Goal: Task Accomplishment & Management: Use online tool/utility

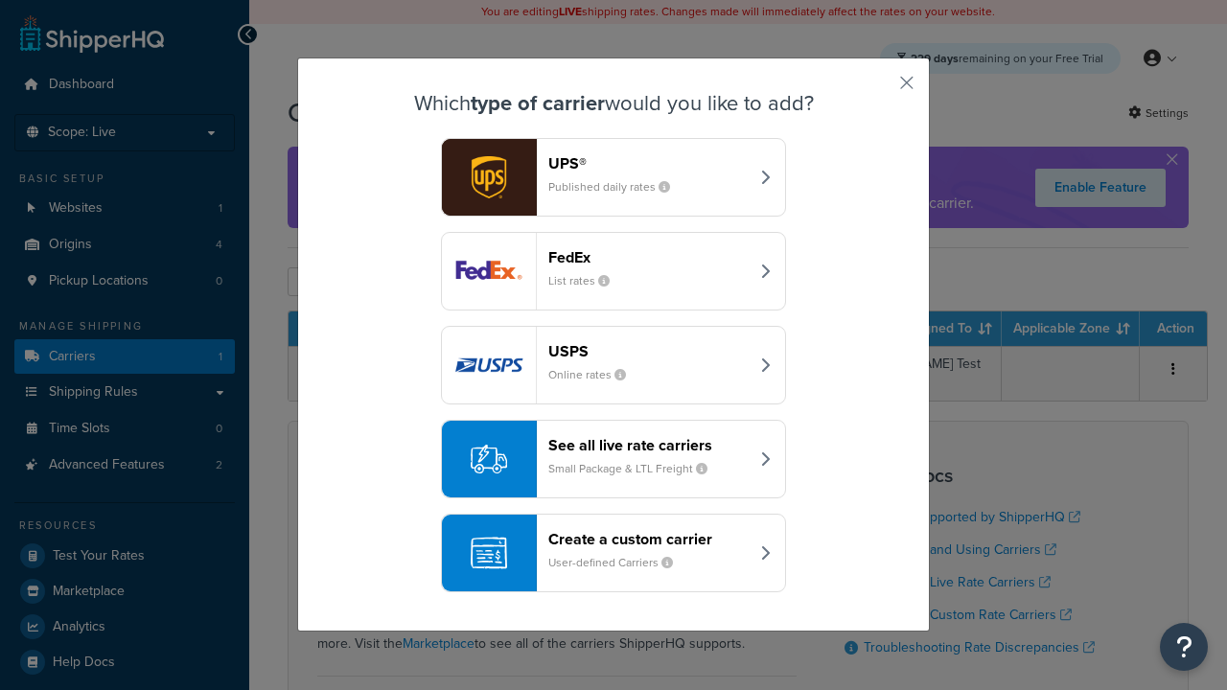
click at [614, 553] on div "Create a custom carrier User-defined Carriers" at bounding box center [648, 553] width 200 height 46
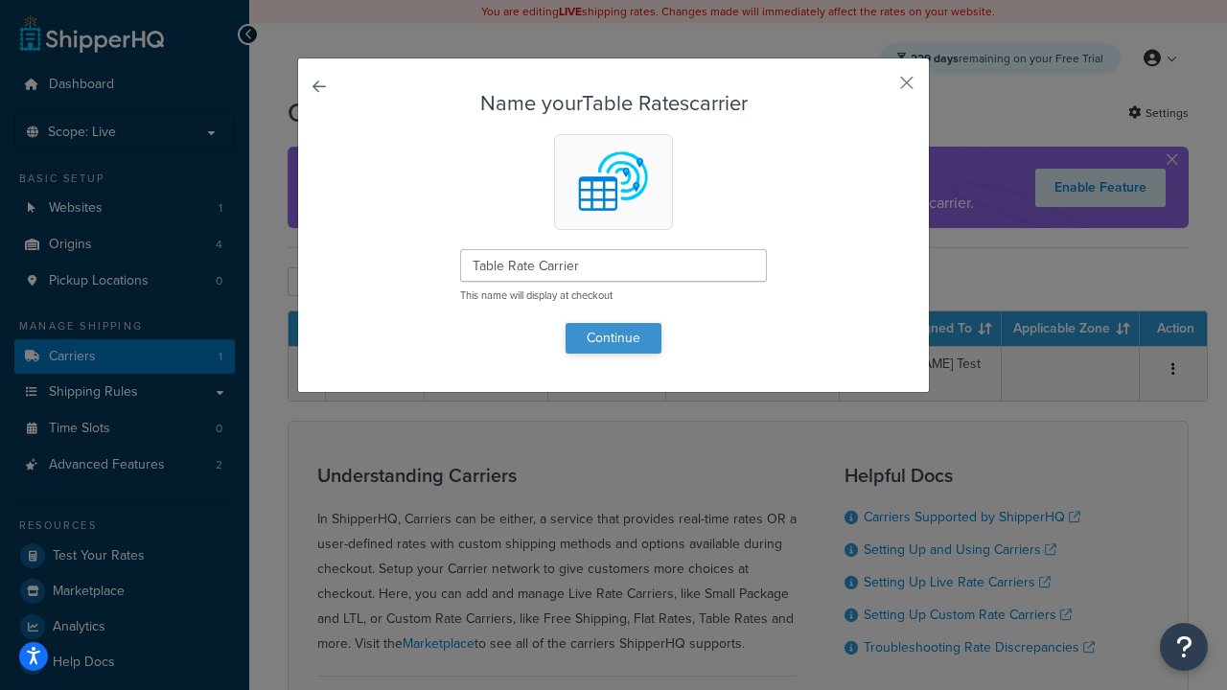
type input "Table Rate Carrier"
click at [614, 338] on button "Continue" at bounding box center [614, 338] width 96 height 31
